Goal: Transaction & Acquisition: Download file/media

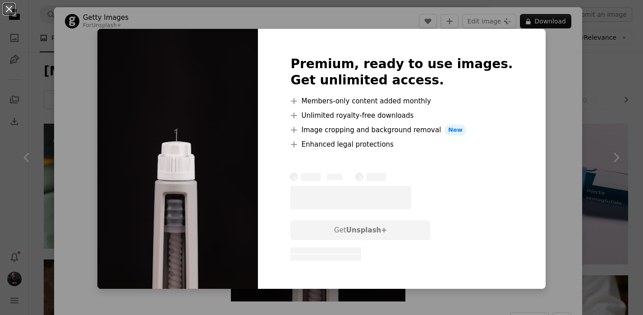
scroll to position [1170, 0]
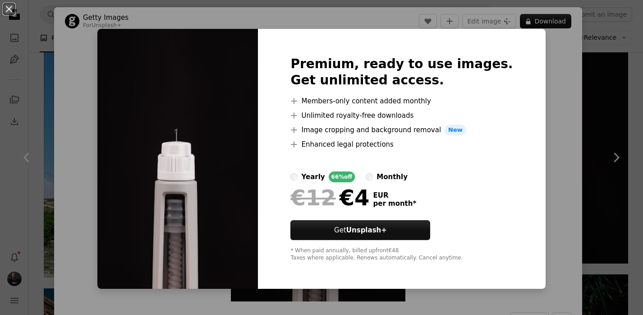
click at [600, 83] on div "An X shape Premium, ready to use images. Get unlimited access. A plus sign Memb…" at bounding box center [321, 157] width 643 height 315
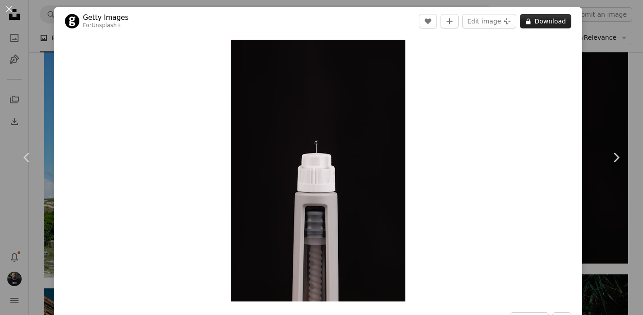
click at [552, 16] on button "A lock Download" at bounding box center [545, 21] width 51 height 14
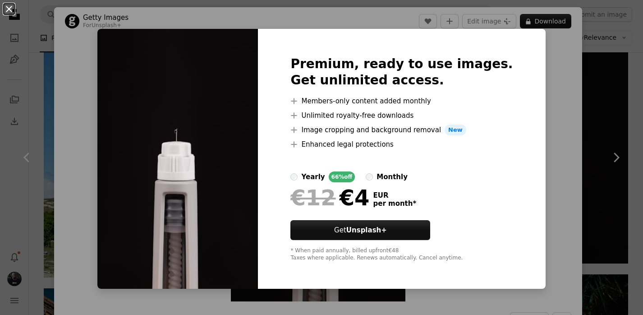
click at [11, 9] on button "An X shape" at bounding box center [9, 9] width 11 height 11
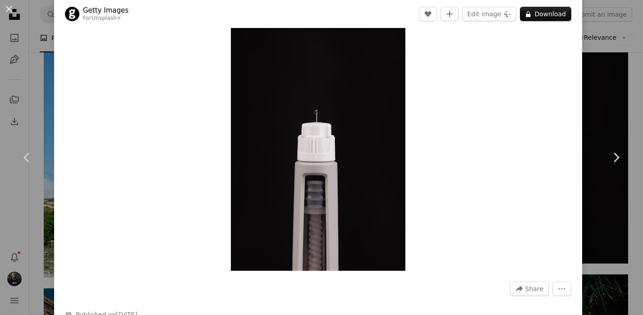
scroll to position [38, 0]
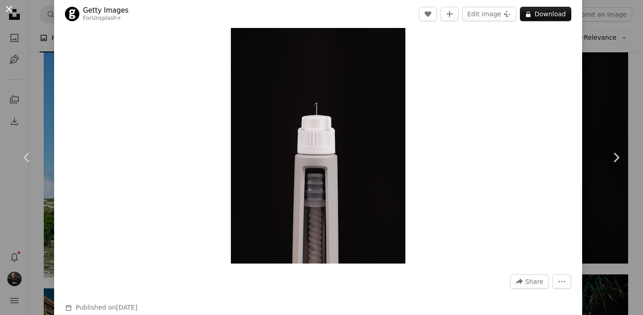
click at [9, 9] on button "An X shape" at bounding box center [9, 9] width 11 height 11
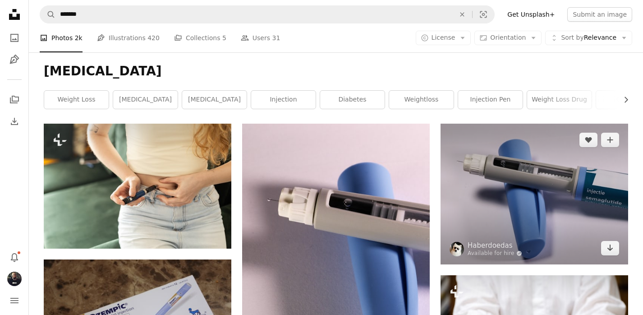
click at [563, 187] on img at bounding box center [535, 194] width 188 height 141
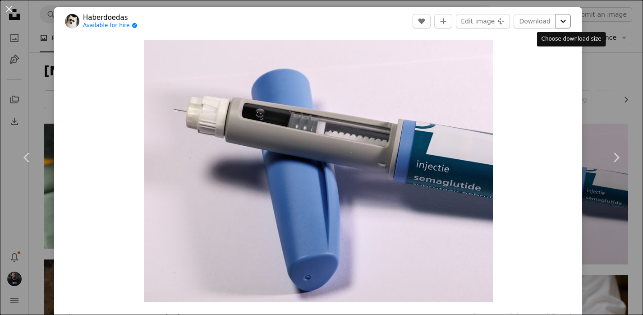
click at [570, 20] on icon "Chevron down" at bounding box center [563, 21] width 14 height 11
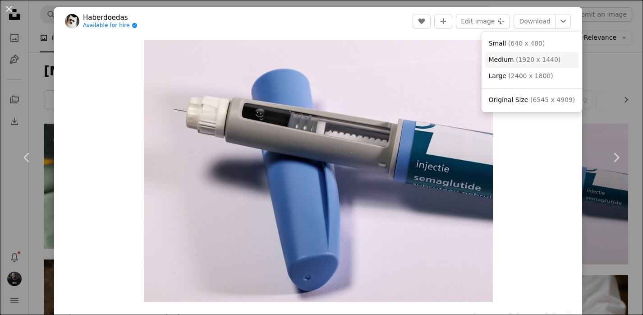
click at [501, 58] on span "Medium" at bounding box center [501, 59] width 25 height 7
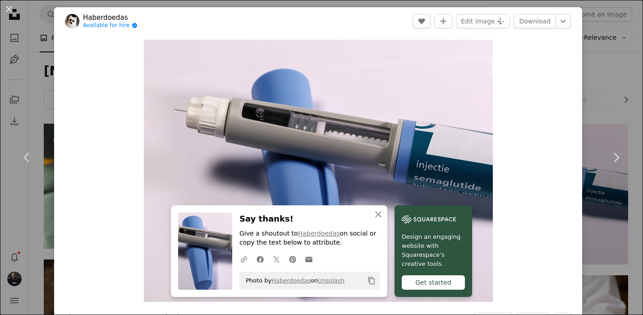
click at [149, 13] on header "Haberdoedas Available for hire A checkmark inside of a circle A heart A plus si…" at bounding box center [318, 21] width 528 height 28
click at [129, 15] on link "Haberdoedas" at bounding box center [110, 17] width 55 height 9
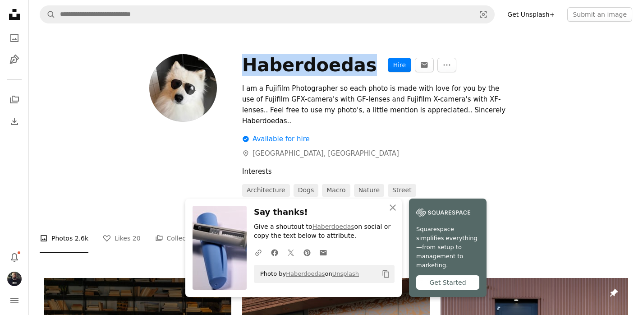
drag, startPoint x: 355, startPoint y: 69, endPoint x: 244, endPoint y: 57, distance: 111.7
click at [244, 57] on div "Haberdoedas" at bounding box center [309, 65] width 135 height 22
copy div "Haberdoedas"
